Goal: Information Seeking & Learning: Learn about a topic

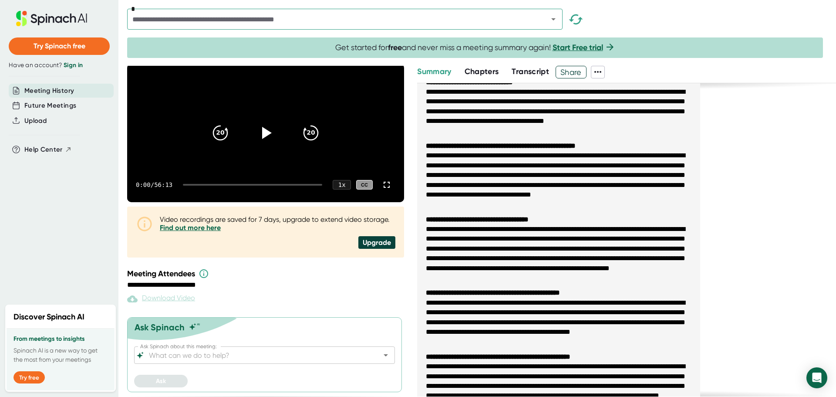
scroll to position [87, 0]
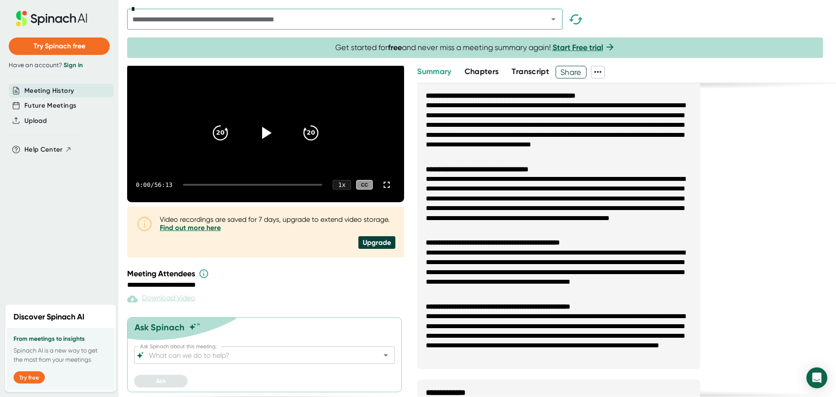
click at [541, 70] on span "Transcript" at bounding box center [529, 72] width 37 height 10
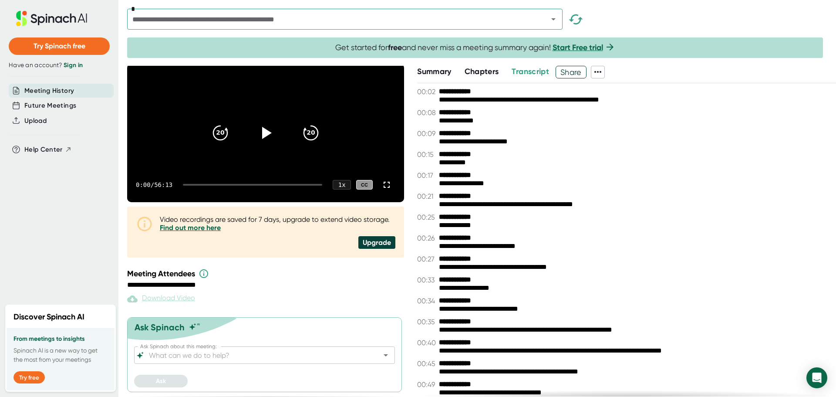
click at [599, 69] on icon at bounding box center [597, 72] width 10 height 10
click at [647, 69] on div at bounding box center [418, 198] width 836 height 397
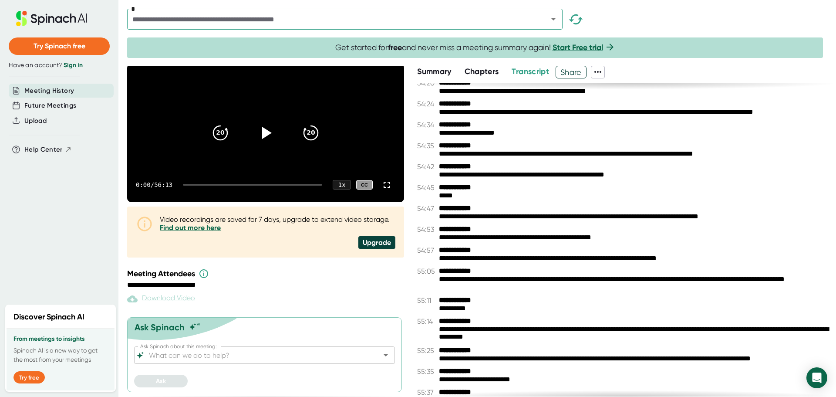
scroll to position [14696, 0]
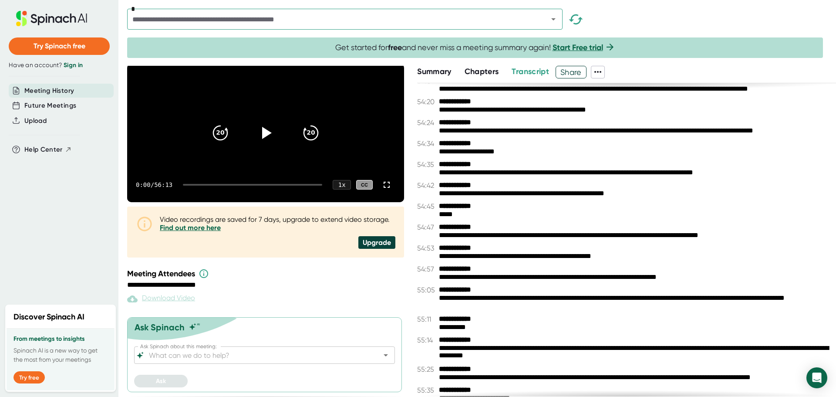
click at [484, 67] on span "Chapters" at bounding box center [481, 72] width 34 height 10
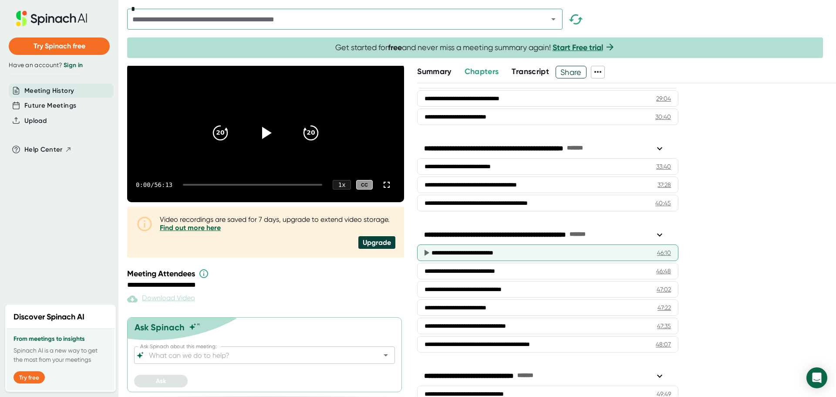
scroll to position [664, 0]
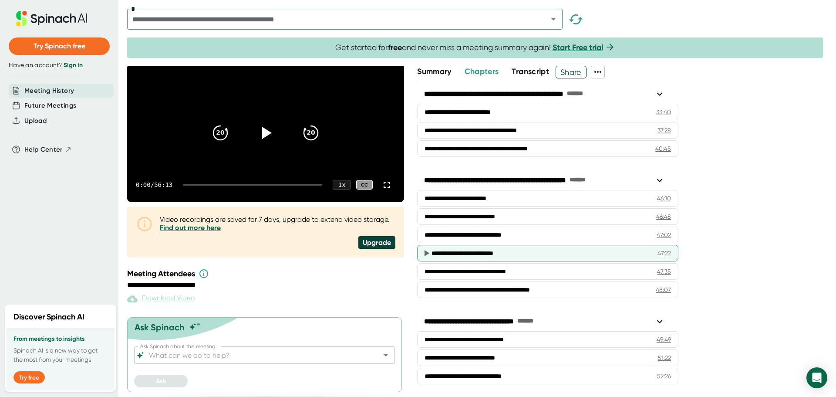
click at [543, 256] on div "**********" at bounding box center [537, 253] width 212 height 9
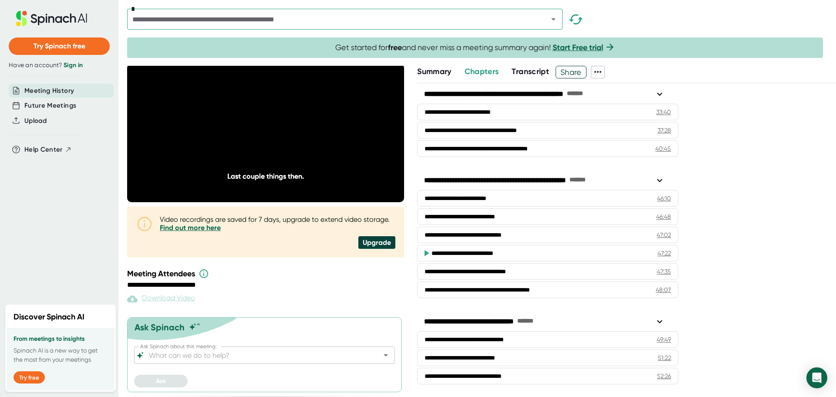
click at [541, 72] on span "Transcript" at bounding box center [529, 72] width 37 height 10
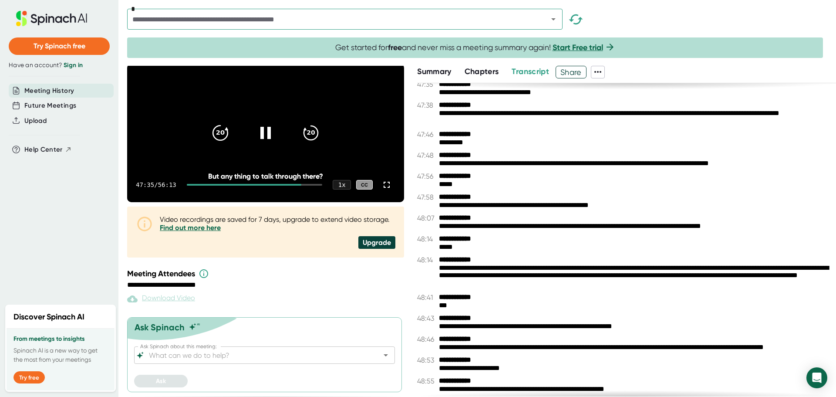
scroll to position [12815, 0]
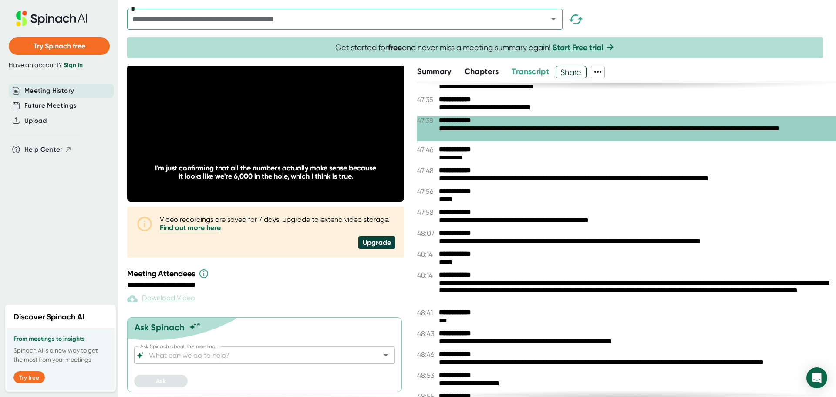
click at [507, 289] on div "**********" at bounding box center [634, 291] width 390 height 25
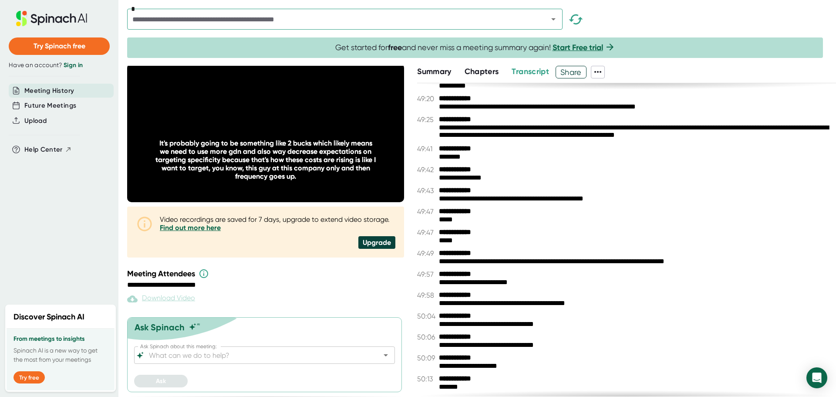
scroll to position [13294, 0]
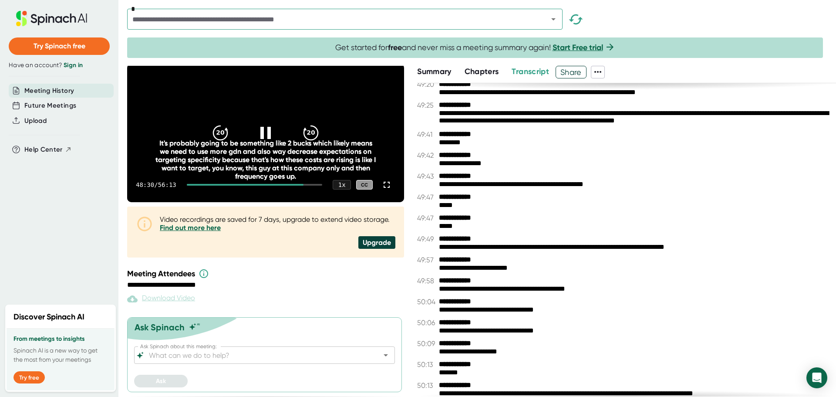
click at [280, 106] on video at bounding box center [265, 133] width 277 height 138
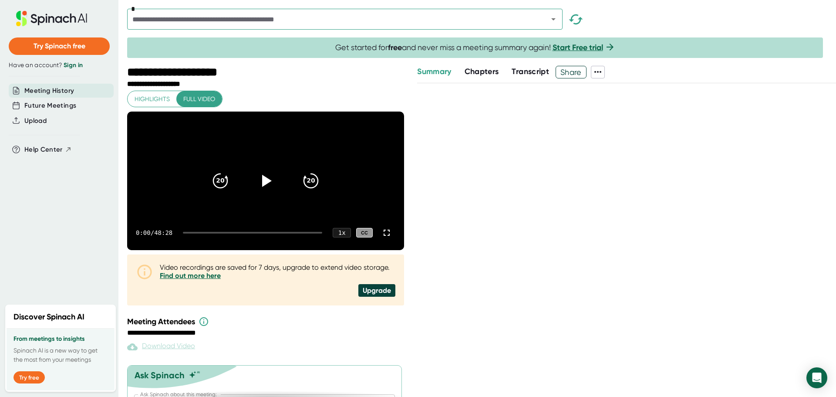
click at [481, 67] on span "Chapters" at bounding box center [481, 72] width 34 height 10
click at [446, 72] on span "Summary" at bounding box center [434, 72] width 34 height 10
click at [263, 185] on icon at bounding box center [267, 180] width 10 height 13
click at [264, 185] on icon at bounding box center [266, 181] width 22 height 22
click at [482, 69] on span "Chapters" at bounding box center [481, 72] width 34 height 10
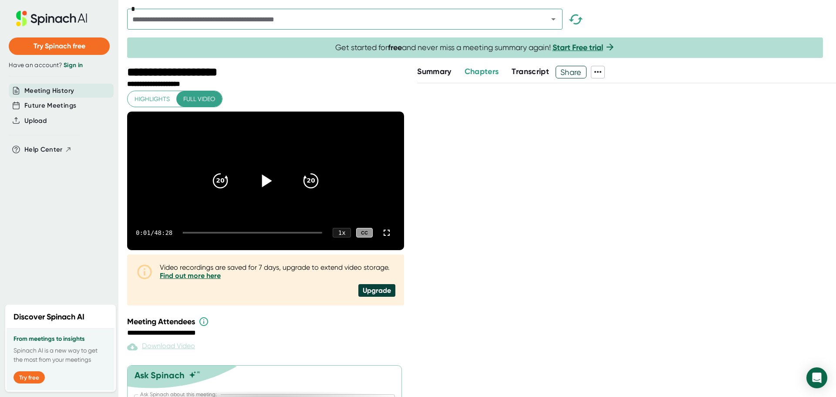
click at [535, 71] on span "Transcript" at bounding box center [529, 72] width 37 height 10
click at [597, 69] on icon at bounding box center [597, 72] width 10 height 10
click at [552, 111] on div at bounding box center [418, 198] width 836 height 397
click at [428, 65] on div at bounding box center [481, 63] width 709 height 4
click at [432, 72] on span "Summary" at bounding box center [434, 72] width 34 height 10
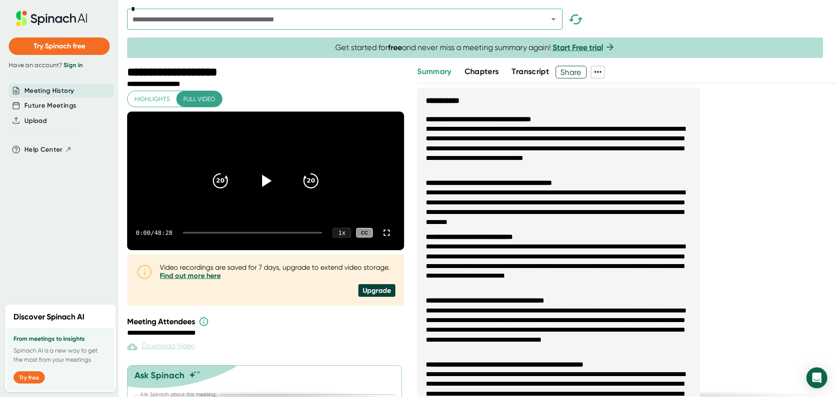
click at [482, 73] on span "Chapters" at bounding box center [481, 72] width 34 height 10
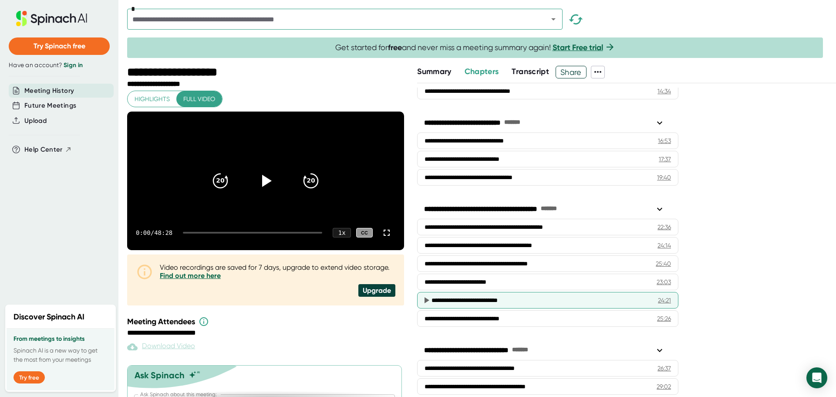
scroll to position [310, 0]
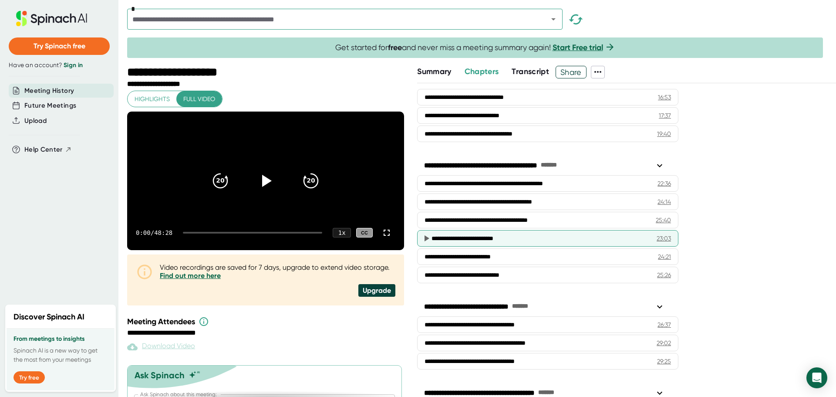
click at [443, 237] on div "**********" at bounding box center [536, 238] width 211 height 9
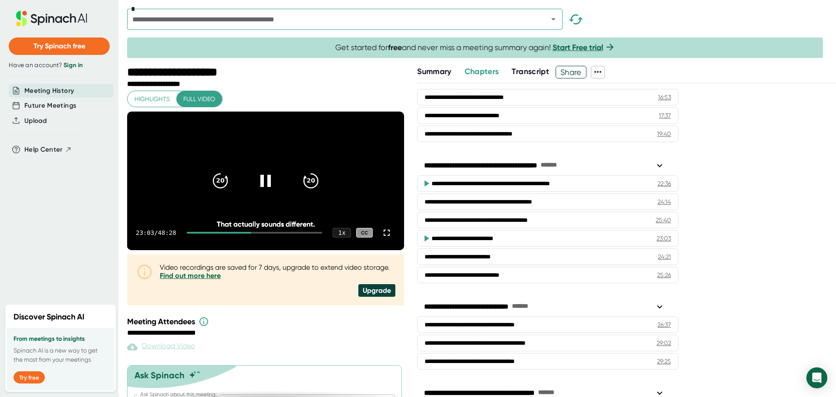
click at [544, 71] on span "Transcript" at bounding box center [529, 72] width 37 height 10
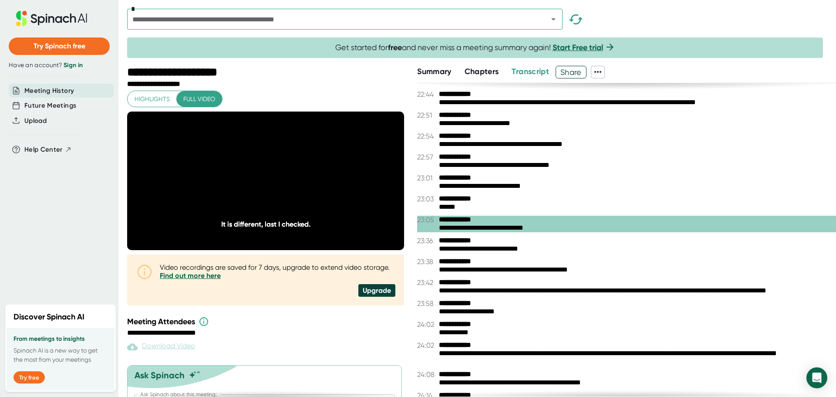
scroll to position [5702, 0]
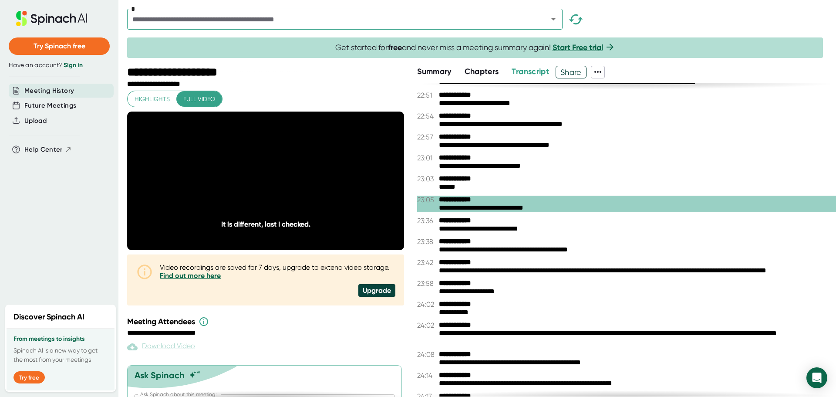
click at [524, 246] on div "**********" at bounding box center [634, 249] width 390 height 8
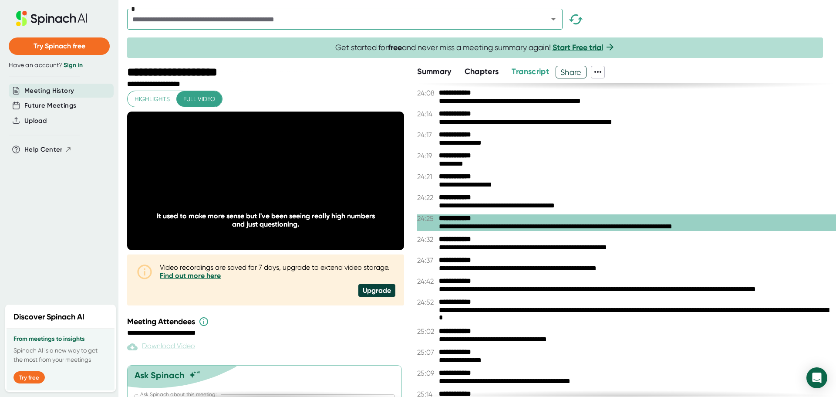
scroll to position [6007, 0]
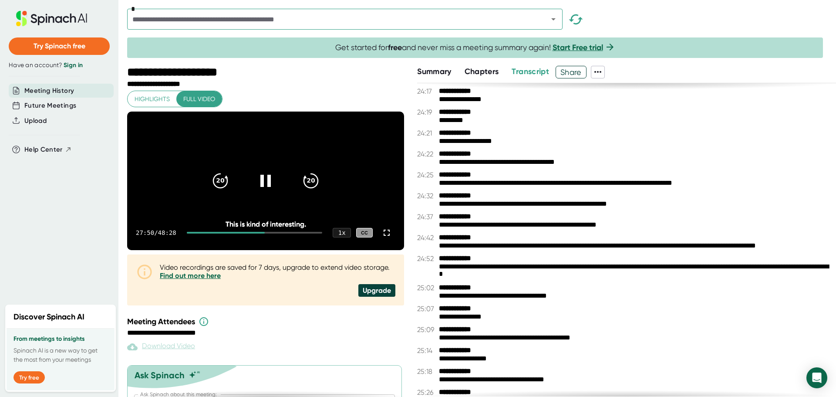
click at [236, 176] on div "20 20" at bounding box center [265, 180] width 125 height 35
